Goal: Task Accomplishment & Management: Use online tool/utility

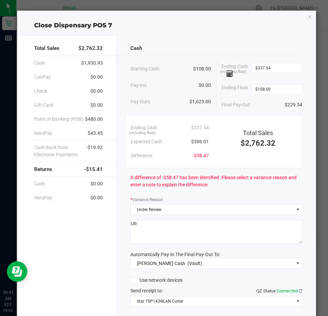
scroll to position [46, 0]
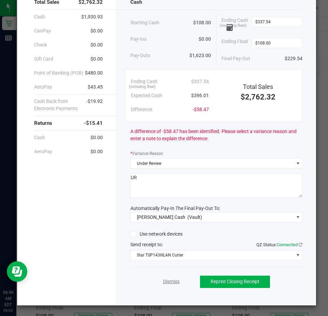
click at [172, 280] on link "Dismiss" at bounding box center [171, 281] width 16 height 7
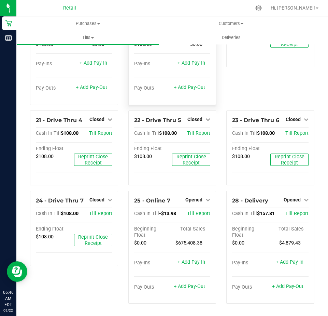
scroll to position [586, 0]
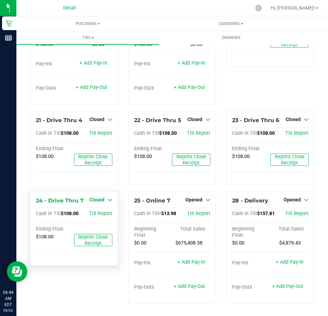
click at [95, 198] on span "Closed" at bounding box center [97, 199] width 15 height 5
click at [95, 215] on link "Open Till" at bounding box center [97, 213] width 18 height 5
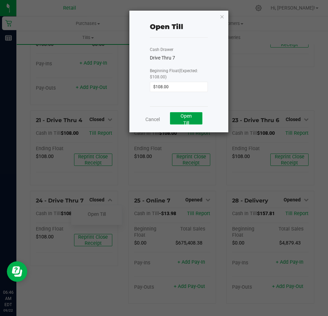
click at [197, 119] on button "Open Till" at bounding box center [186, 118] width 32 height 12
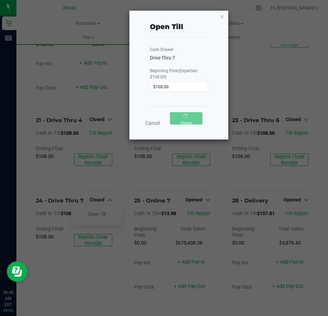
scroll to position [601, 0]
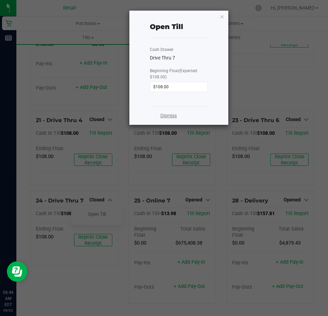
click at [167, 115] on link "Dismiss" at bounding box center [169, 115] width 16 height 7
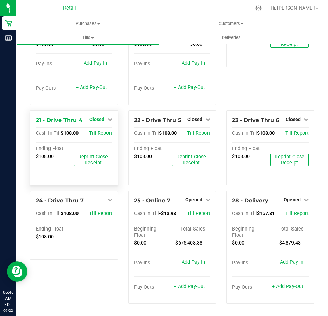
click at [95, 118] on span "Closed" at bounding box center [97, 119] width 15 height 5
click at [102, 134] on link "Open Till" at bounding box center [97, 133] width 18 height 5
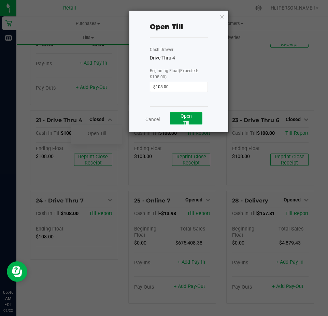
click at [186, 121] on span "Open Till" at bounding box center [186, 119] width 11 height 13
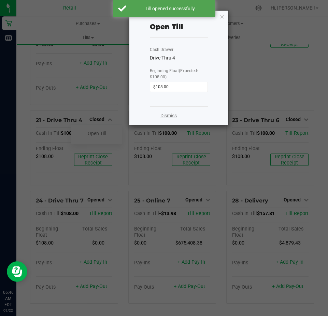
click at [170, 117] on link "Dismiss" at bounding box center [169, 115] width 16 height 7
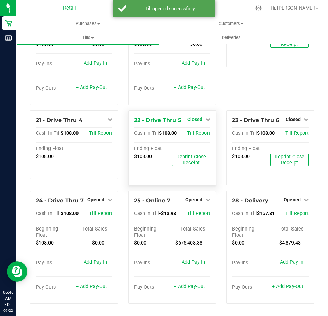
click at [191, 120] on span "Closed" at bounding box center [195, 119] width 15 height 5
click at [195, 133] on link "Open Till" at bounding box center [195, 133] width 18 height 5
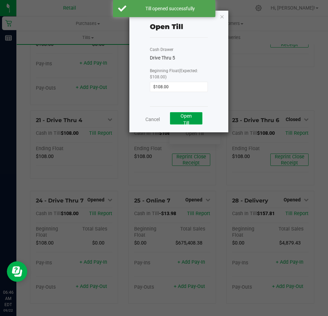
click at [179, 114] on button "Open Till" at bounding box center [186, 118] width 32 height 12
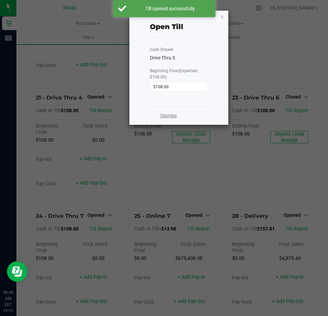
click at [164, 116] on link "Dismiss" at bounding box center [169, 115] width 16 height 7
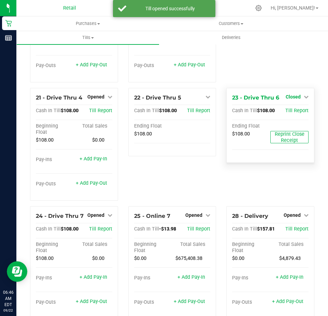
click at [290, 99] on span "Closed" at bounding box center [293, 96] width 15 height 5
click at [289, 113] on link "Open Till" at bounding box center [293, 110] width 18 height 5
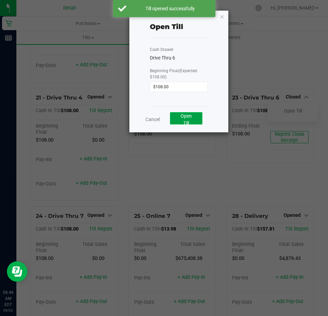
click at [190, 116] on span "Open Till" at bounding box center [186, 119] width 11 height 13
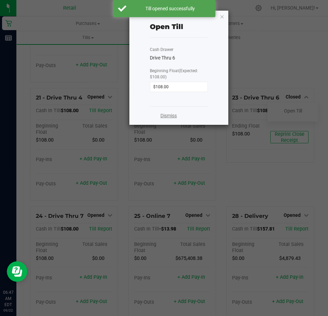
click at [165, 114] on link "Dismiss" at bounding box center [169, 115] width 16 height 7
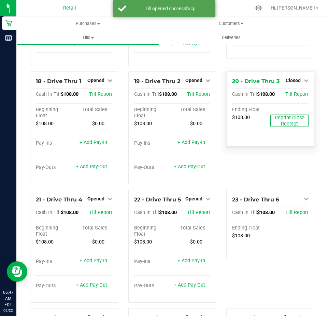
scroll to position [499, 0]
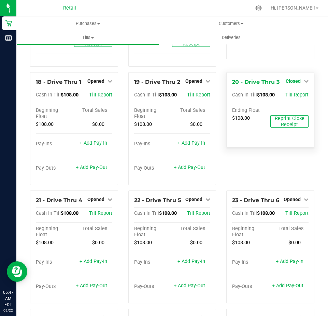
click at [286, 84] on span "Closed" at bounding box center [293, 80] width 15 height 5
click at [286, 98] on link "Open Till" at bounding box center [293, 94] width 18 height 5
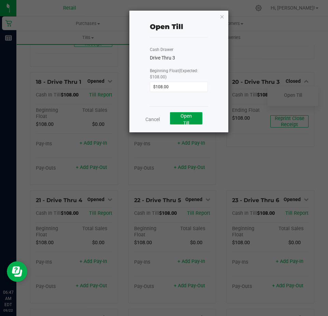
click at [193, 118] on button "Open Till" at bounding box center [186, 118] width 32 height 12
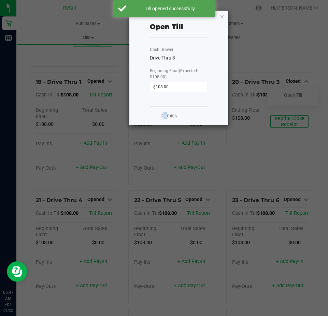
drag, startPoint x: 160, startPoint y: 116, endPoint x: 165, endPoint y: 116, distance: 4.8
click at [165, 116] on div "Dismiss" at bounding box center [179, 115] width 58 height 18
click at [165, 116] on link "Dismiss" at bounding box center [169, 115] width 16 height 7
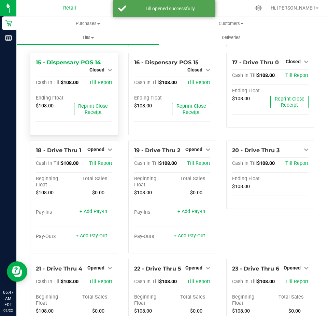
scroll to position [396, 0]
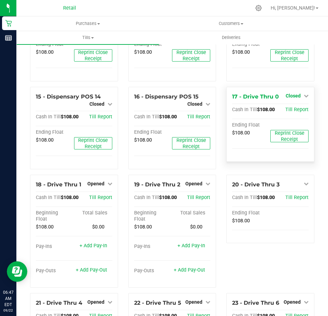
click at [288, 98] on span "Closed" at bounding box center [293, 95] width 15 height 5
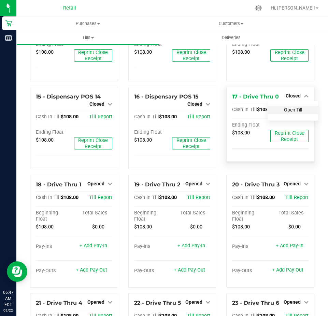
click at [291, 112] on link "Open Till" at bounding box center [293, 109] width 18 height 5
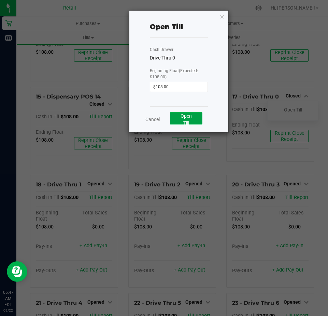
click at [198, 123] on button "Open Till" at bounding box center [186, 118] width 32 height 12
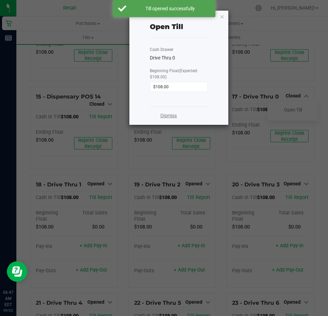
click at [167, 118] on link "Dismiss" at bounding box center [169, 115] width 16 height 7
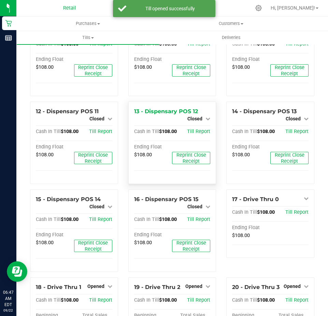
scroll to position [260, 0]
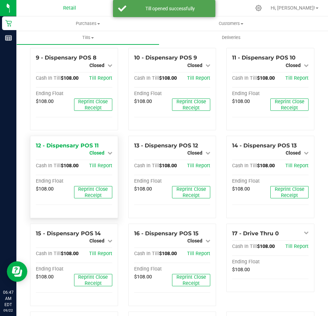
click at [98, 155] on span "Closed" at bounding box center [97, 152] width 15 height 5
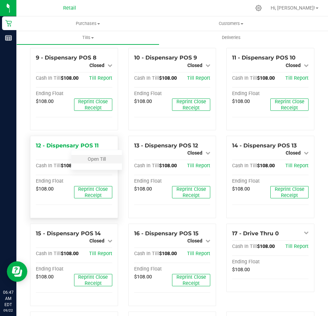
click at [98, 163] on div "Open Till" at bounding box center [96, 159] width 51 height 9
click at [98, 162] on link "Open Till" at bounding box center [97, 158] width 18 height 5
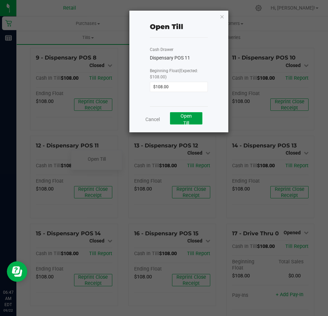
click at [188, 121] on span "Open Till" at bounding box center [186, 119] width 11 height 13
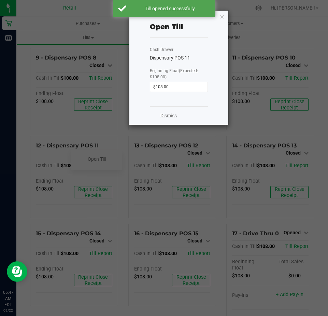
click at [175, 118] on link "Dismiss" at bounding box center [169, 115] width 16 height 7
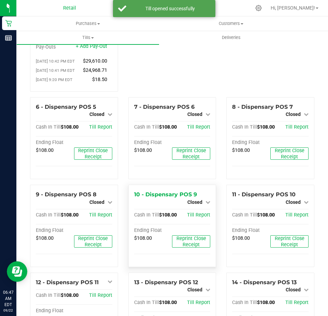
scroll to position [89, 0]
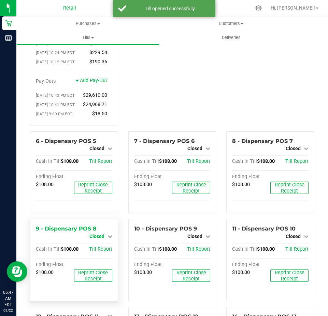
click at [94, 239] on span "Closed" at bounding box center [97, 235] width 15 height 5
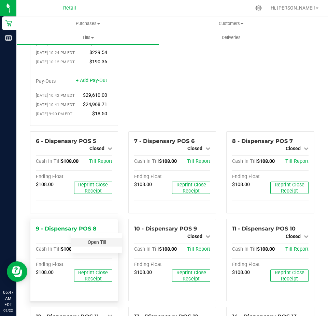
click at [94, 245] on link "Open Till" at bounding box center [97, 241] width 18 height 5
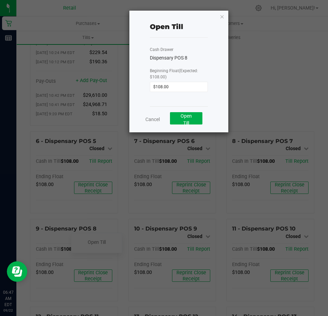
click at [96, 172] on ngb-modal-window "Open Till Cash Drawer Dispensary POS 8 Beginning Float (Expected: $108.00) $108…" at bounding box center [167, 158] width 334 height 316
click at [180, 121] on button "Open Till" at bounding box center [186, 118] width 32 height 12
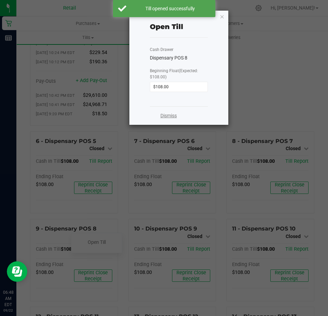
click at [171, 117] on link "Dismiss" at bounding box center [169, 115] width 16 height 7
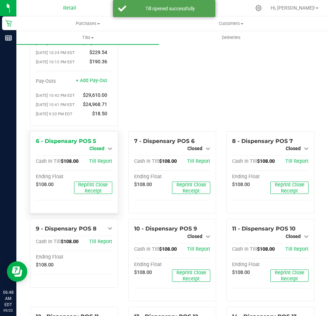
click at [96, 151] on span "Closed" at bounding box center [97, 148] width 15 height 5
click at [97, 157] on link "Open Till" at bounding box center [97, 153] width 18 height 5
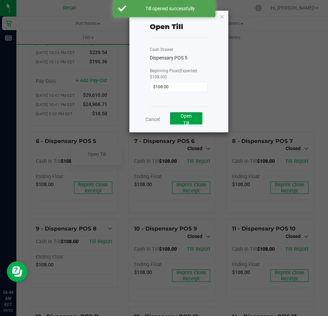
click at [188, 124] on span "Open Till" at bounding box center [186, 119] width 11 height 13
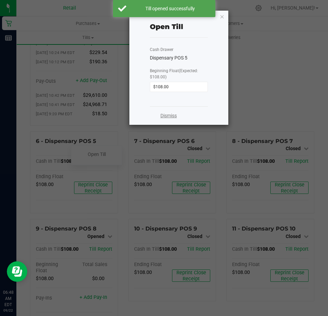
click at [166, 117] on link "Dismiss" at bounding box center [169, 115] width 16 height 7
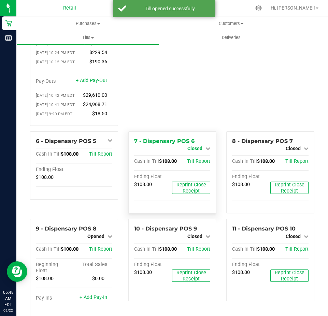
click at [192, 151] on span "Closed" at bounding box center [195, 148] width 15 height 5
click at [194, 157] on link "Open Till" at bounding box center [195, 153] width 18 height 5
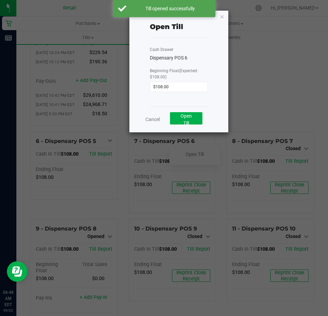
click at [178, 105] on div "Cash Drawer Dispensary POS 6 Beginning Float (Expected: $108.00) $108.00" at bounding box center [179, 72] width 58 height 69
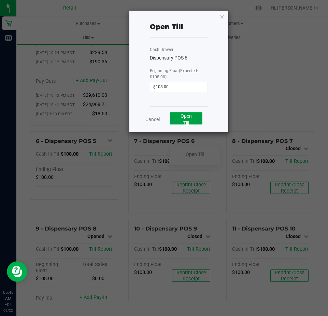
click at [185, 119] on button "Open Till" at bounding box center [186, 118] width 32 height 12
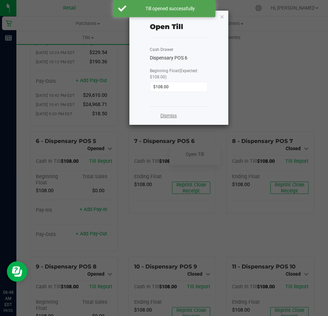
click at [167, 116] on link "Dismiss" at bounding box center [169, 115] width 16 height 7
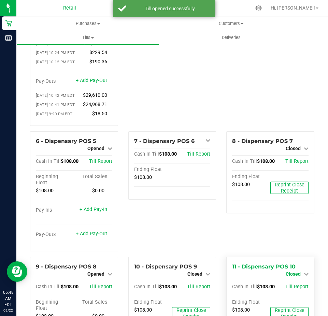
click at [287, 276] on span "Closed" at bounding box center [293, 273] width 15 height 5
click at [287, 282] on link "Open Till" at bounding box center [293, 279] width 18 height 5
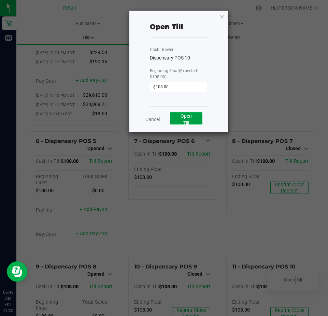
click at [185, 115] on span "Open Till" at bounding box center [186, 119] width 11 height 13
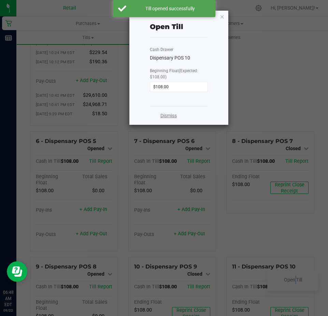
click at [172, 118] on link "Dismiss" at bounding box center [169, 115] width 16 height 7
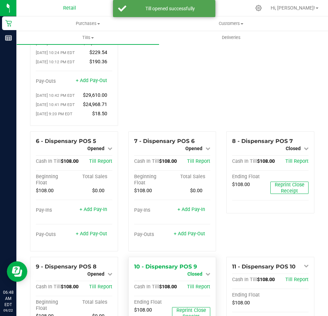
click at [192, 276] on span "Closed" at bounding box center [195, 273] width 15 height 5
click at [190, 282] on link "Open Till" at bounding box center [195, 279] width 18 height 5
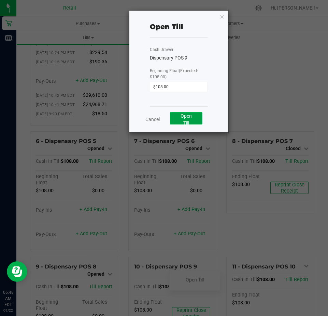
click at [192, 117] on span "Open Till" at bounding box center [186, 119] width 11 height 13
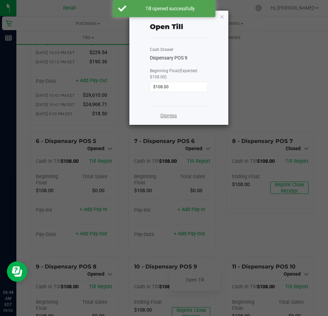
click at [169, 118] on link "Dismiss" at bounding box center [169, 115] width 16 height 7
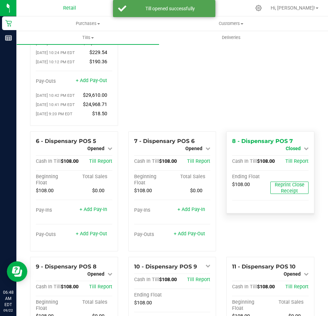
click at [289, 151] on span "Closed" at bounding box center [293, 148] width 15 height 5
click at [288, 157] on link "Open Till" at bounding box center [293, 153] width 18 height 5
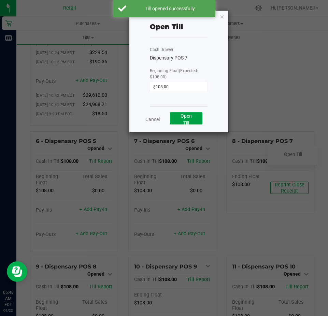
click at [185, 116] on span "Open Till" at bounding box center [186, 119] width 11 height 13
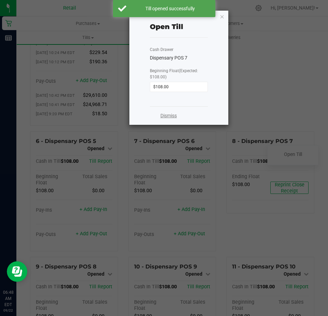
click at [172, 118] on link "Dismiss" at bounding box center [169, 115] width 16 height 7
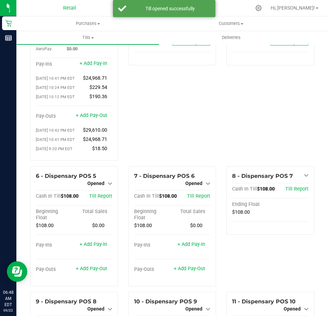
scroll to position [0, 0]
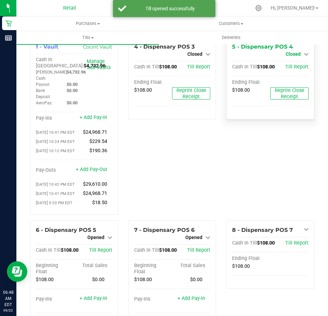
click at [287, 54] on span "Closed" at bounding box center [293, 53] width 15 height 5
click at [287, 60] on link "Open Till" at bounding box center [293, 59] width 18 height 5
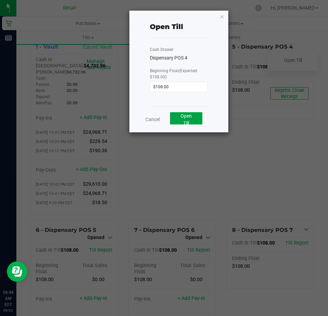
click at [197, 119] on button "Open Till" at bounding box center [186, 118] width 32 height 12
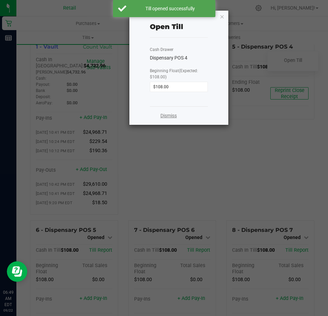
click at [173, 119] on link "Dismiss" at bounding box center [169, 115] width 16 height 7
